Goal: Information Seeking & Learning: Understand process/instructions

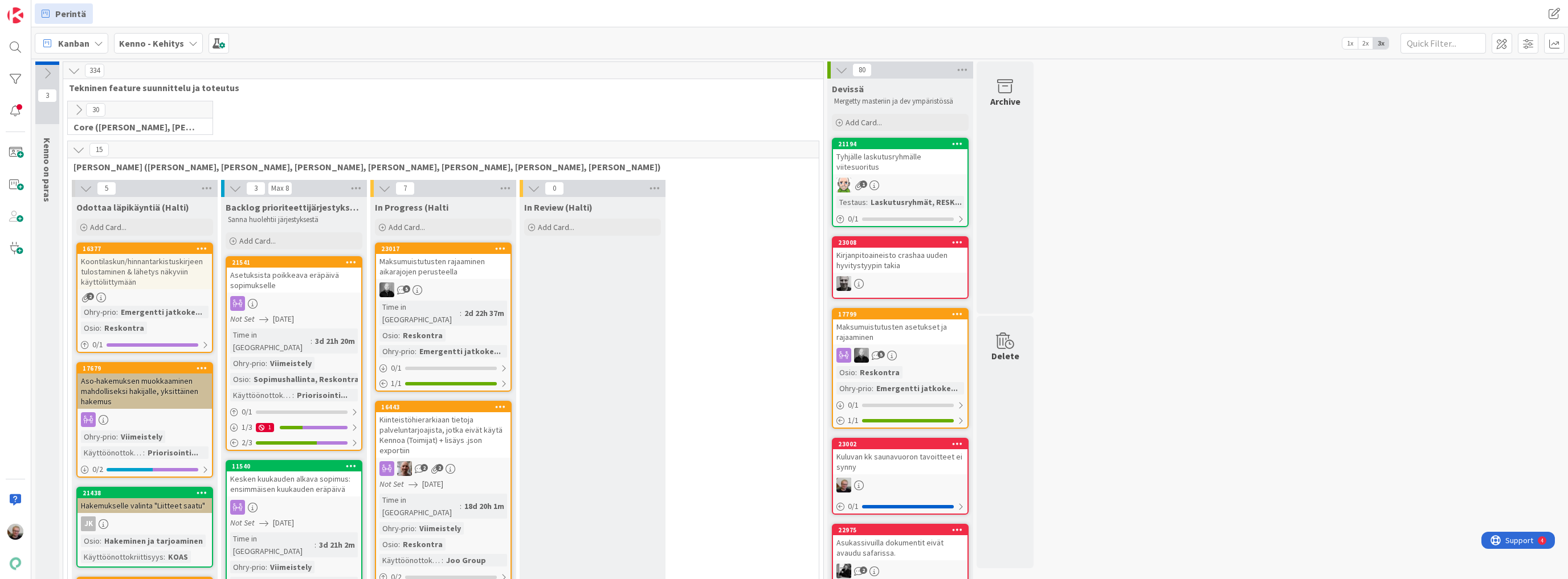
scroll to position [91, 0]
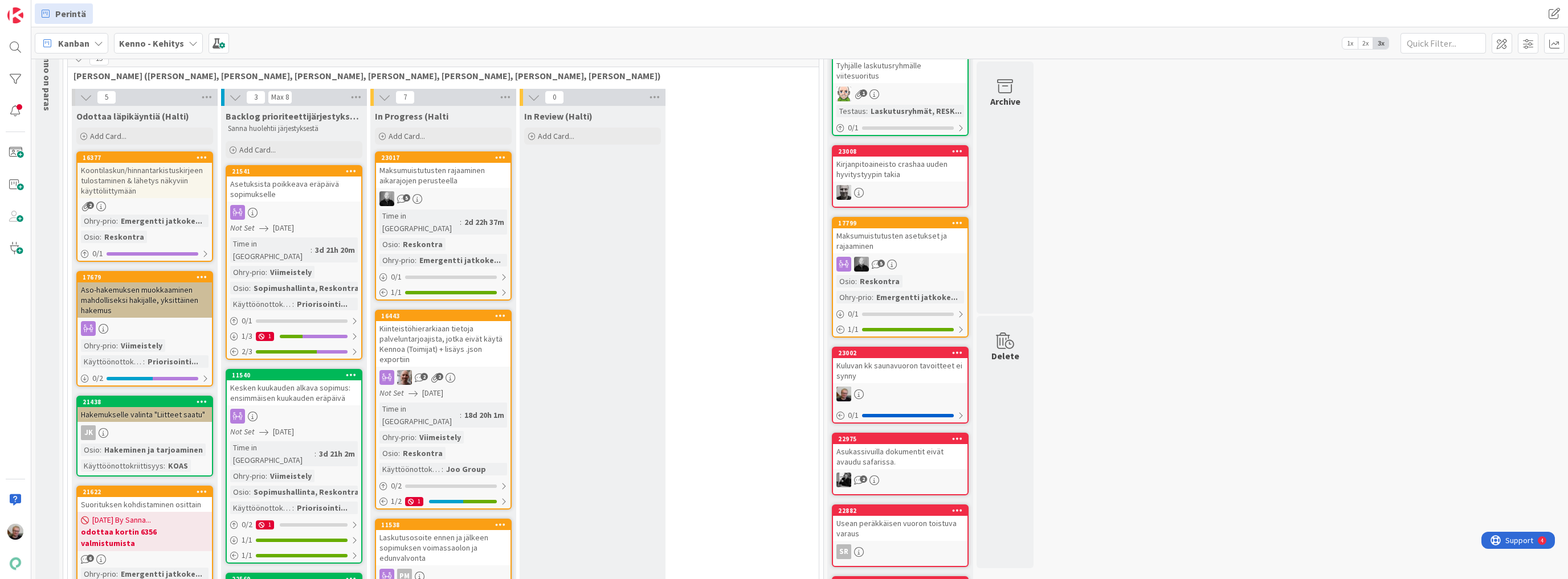
click at [83, 99] on icon at bounding box center [86, 97] width 12 height 12
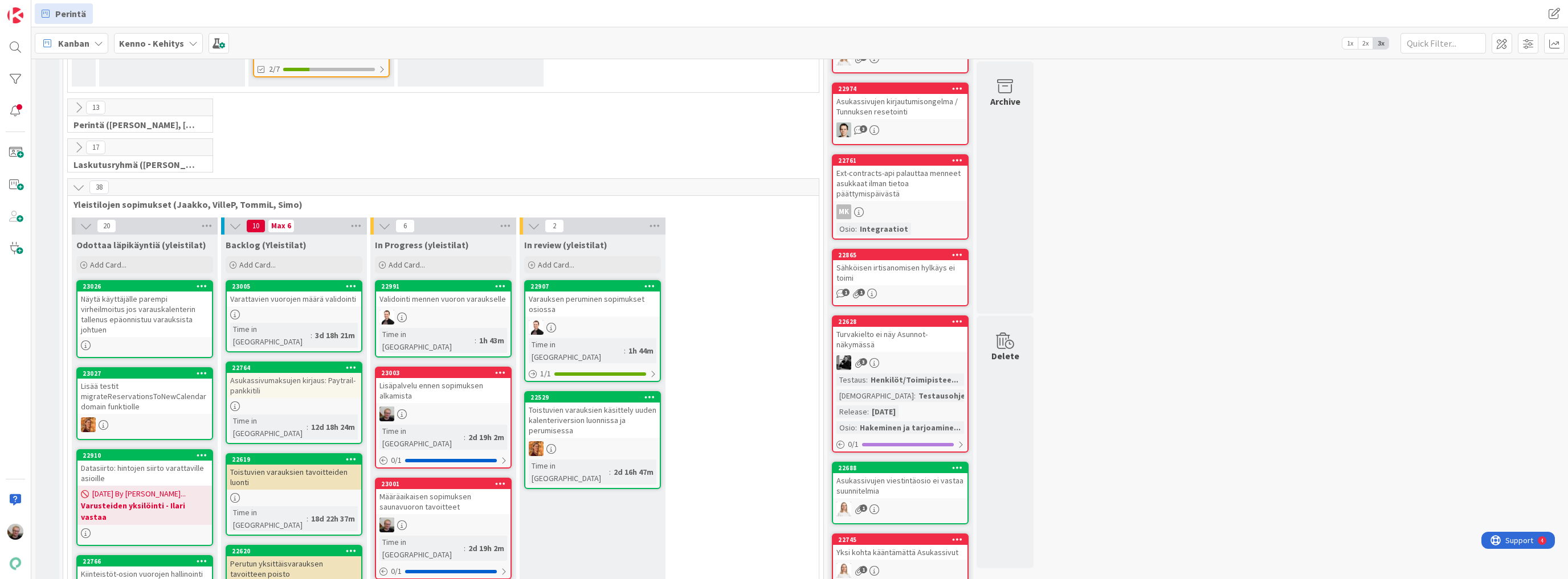
scroll to position [1413, 0]
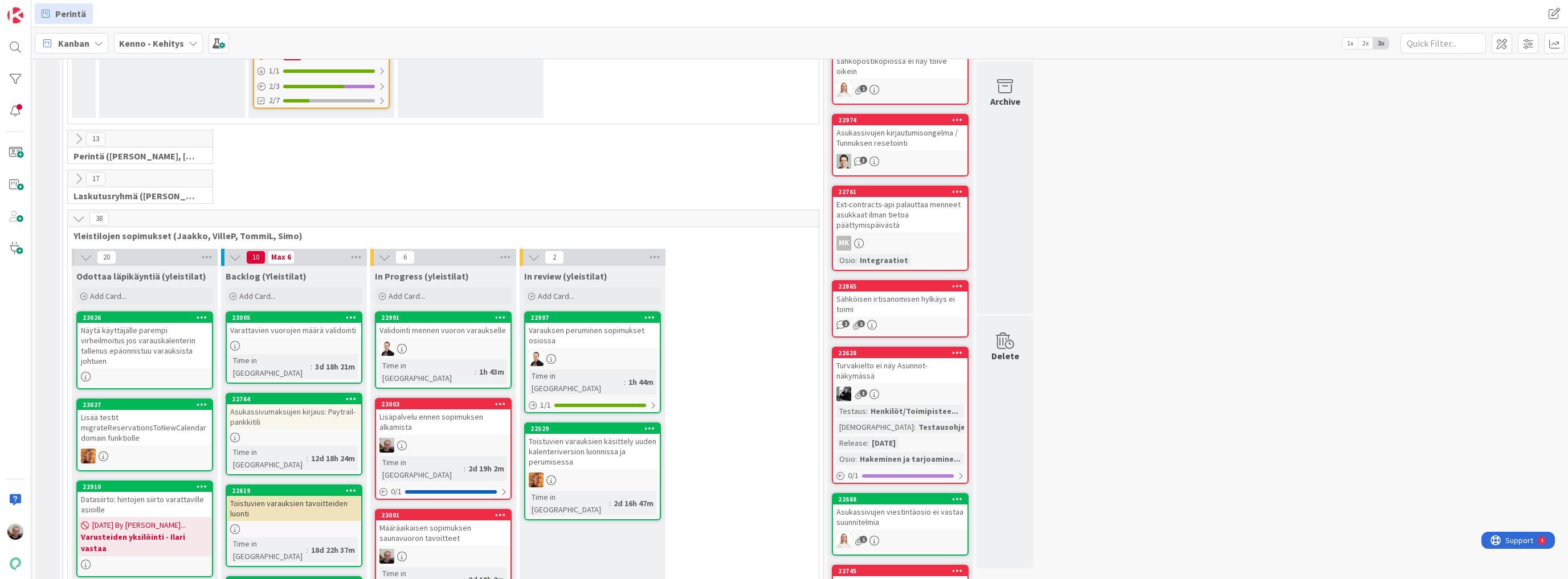
click at [447, 410] on div "Lisäpalvelu ennen sopimuksen alkamista" at bounding box center [444, 422] width 135 height 25
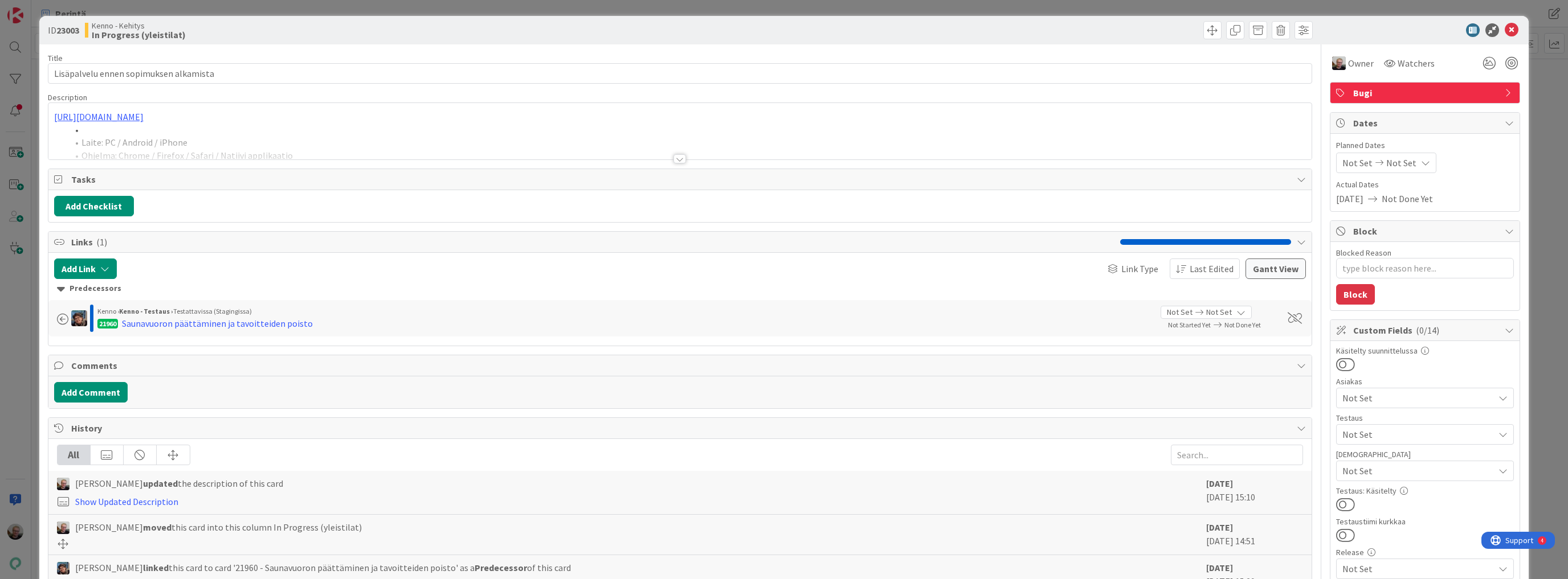
click at [410, 142] on div at bounding box center [679, 145] width 1263 height 29
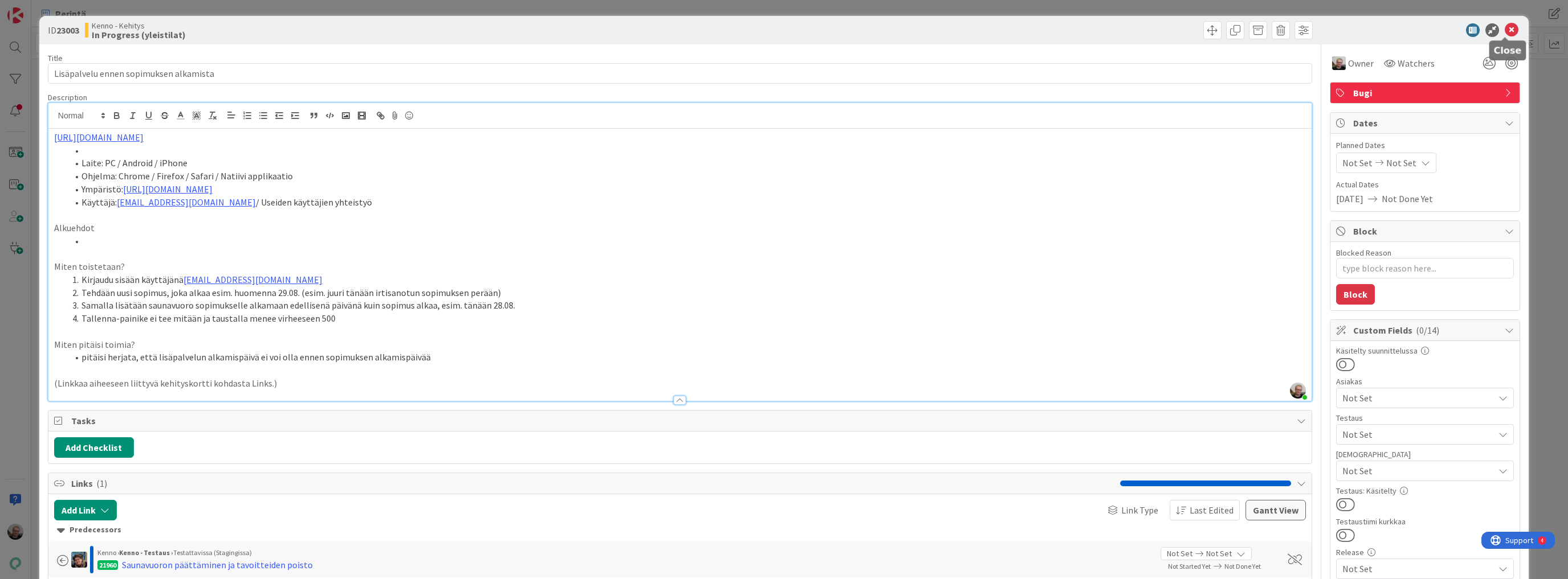
click at [1504, 32] on icon at bounding box center [1511, 30] width 14 height 14
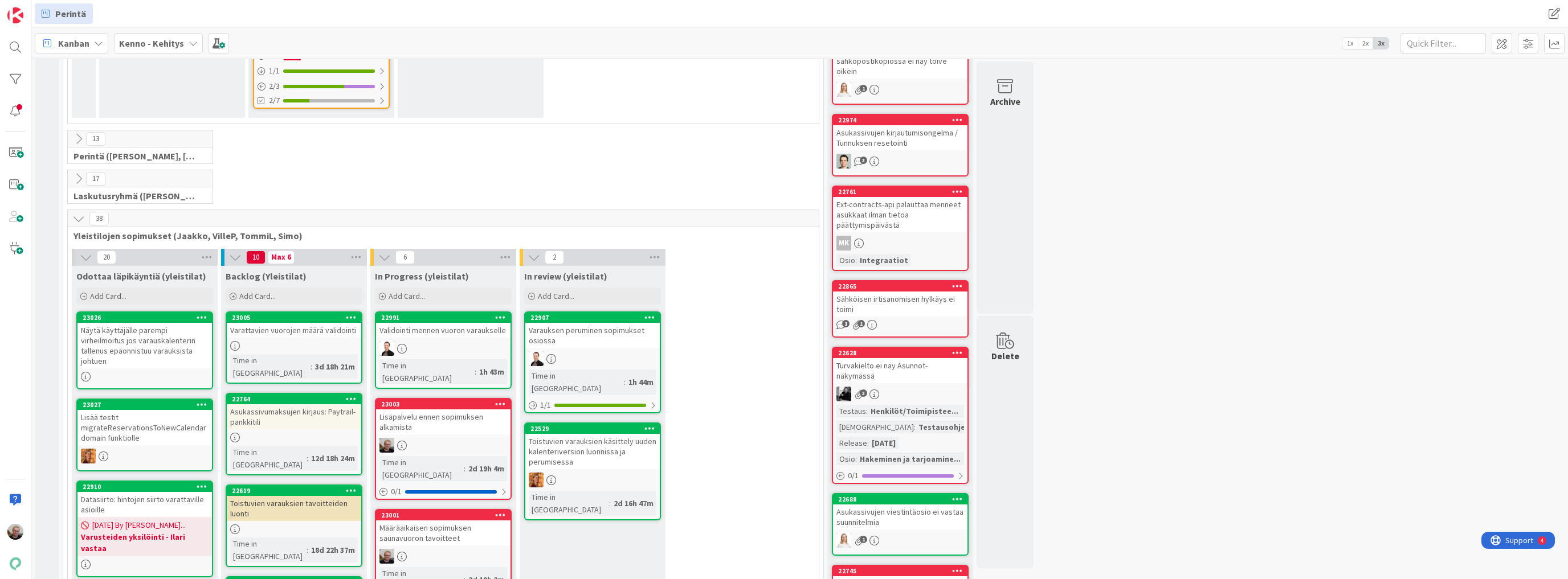
click at [430, 520] on div "Määräaikaisen sopimuksen saunavuoron tavoitteet" at bounding box center [444, 533] width 135 height 25
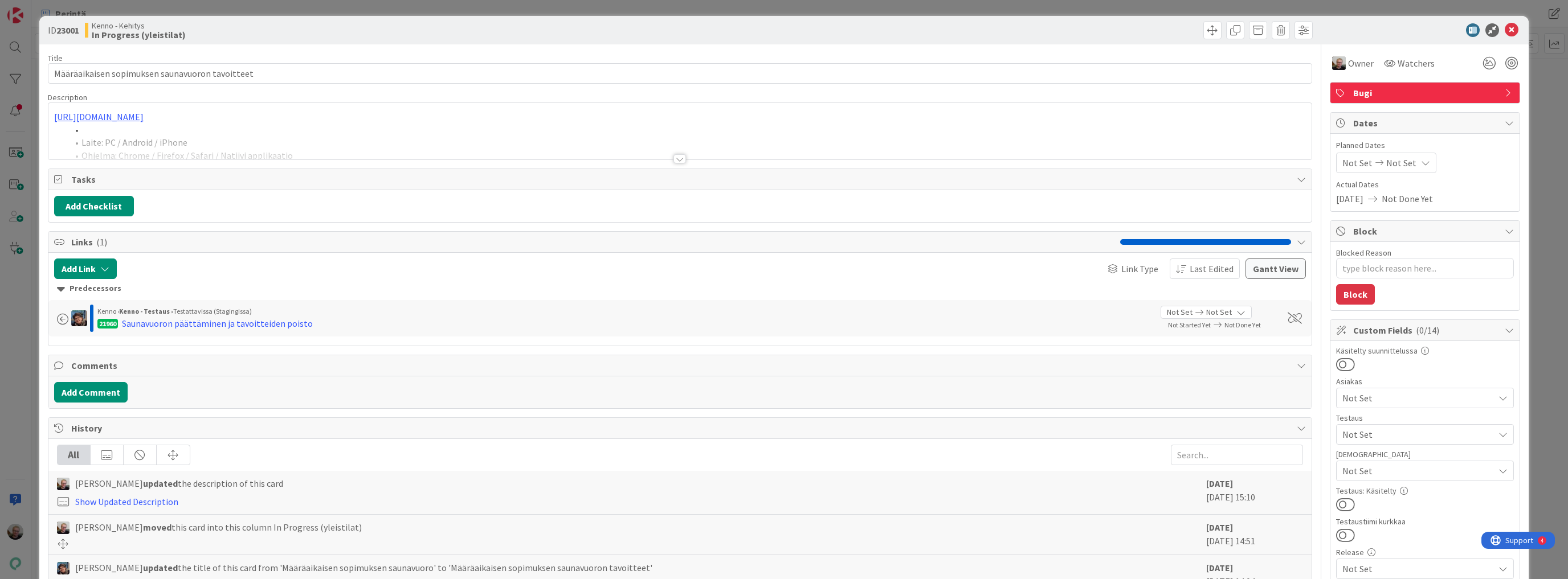
click at [299, 132] on div at bounding box center [679, 145] width 1263 height 29
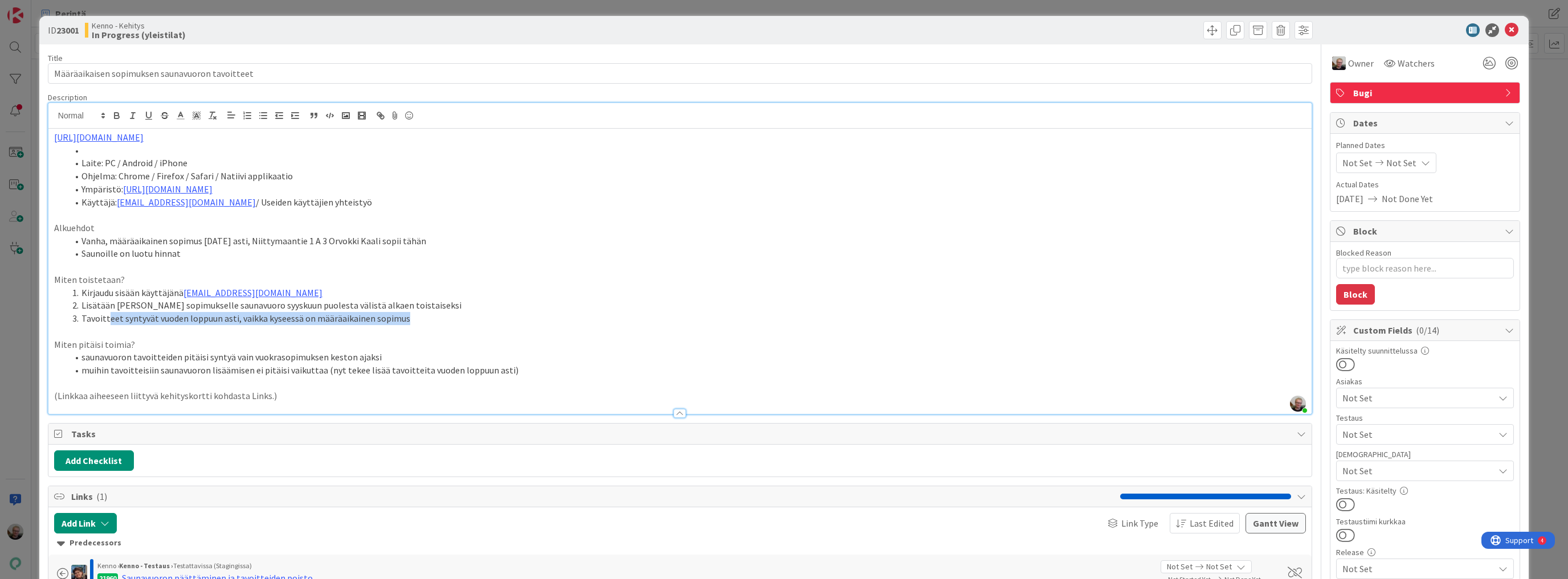
drag, startPoint x: 106, startPoint y: 315, endPoint x: 414, endPoint y: 322, distance: 308.1
click at [414, 322] on li "Tavoitteet syntyvät vuoden loppuun asti, vaikka kyseessä on määräaikainen sopim…" at bounding box center [687, 318] width 1238 height 13
drag, startPoint x: 389, startPoint y: 310, endPoint x: 403, endPoint y: 317, distance: 15.7
click at [403, 317] on ol "Kirjaudu sisään käyttäjänä [EMAIL_ADDRESS][DOMAIN_NAME] Lisätään Orvokin sopimu…" at bounding box center [680, 305] width 1252 height 39
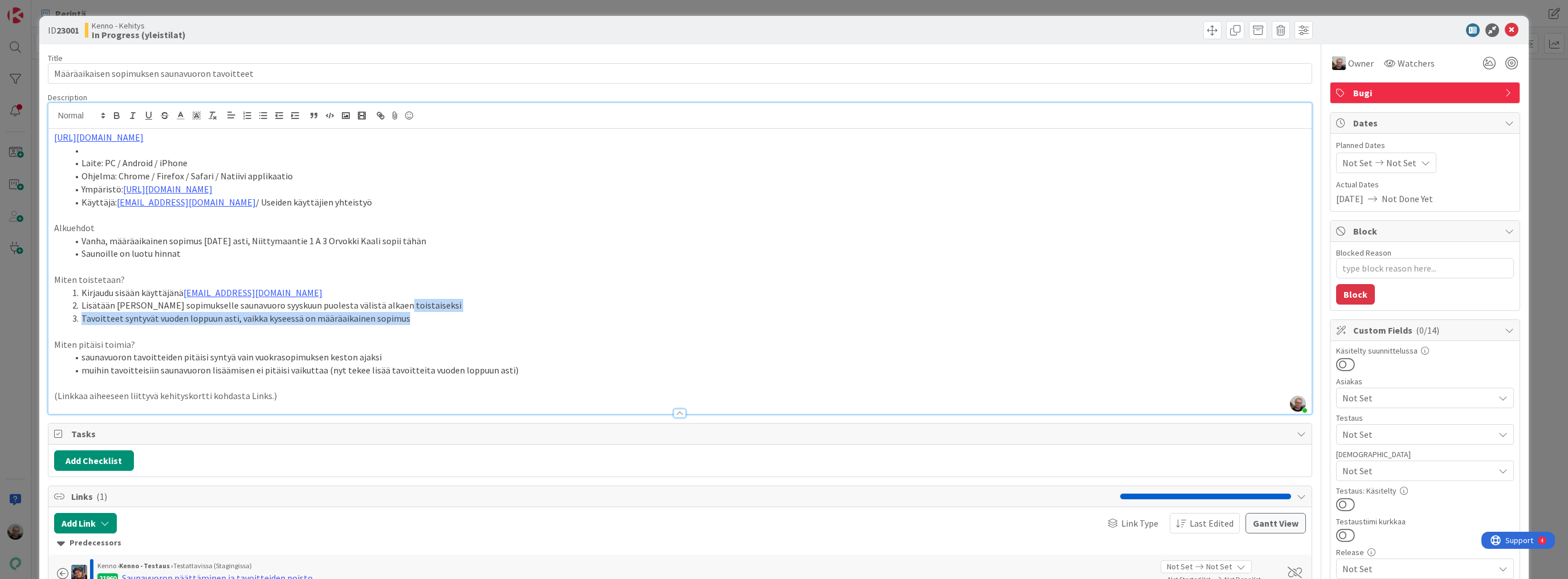
click at [403, 317] on li "Tavoitteet syntyvät vuoden loppuun asti, vaikka kyseessä on määräaikainen sopim…" at bounding box center [687, 318] width 1238 height 13
click at [289, 312] on li "Tavoitteet syntyvät vuoden loppuun asti, vaikka kyseessä on määräaikainen sopim…" at bounding box center [687, 318] width 1238 height 13
click at [444, 299] on li "Lisätään [PERSON_NAME] sopimukselle saunavuoro syyskuun puolesta välistä alkaen…" at bounding box center [687, 306] width 1238 height 13
type textarea "x"
